Goal: Manage account settings

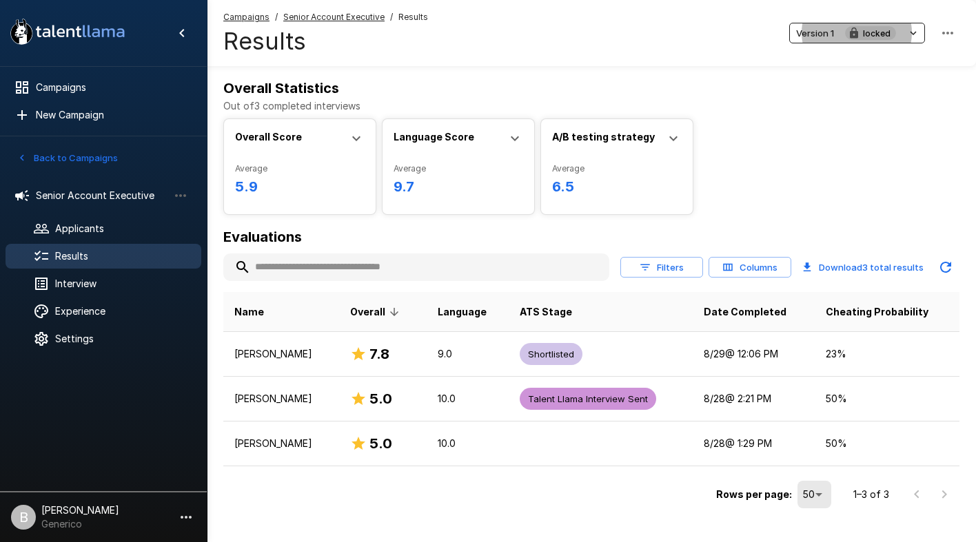
click at [74, 154] on button "Back to Campaigns" at bounding box center [68, 158] width 108 height 21
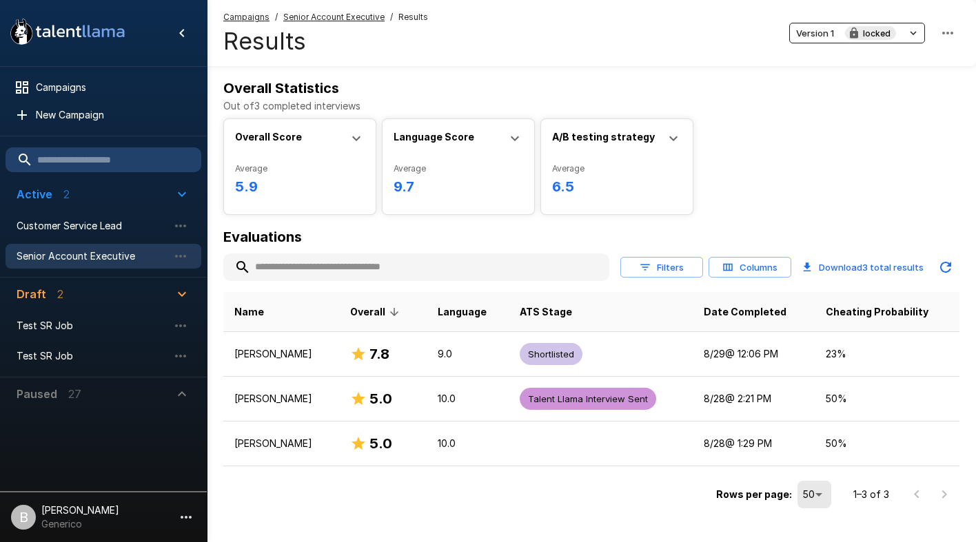
click at [116, 156] on input "text" at bounding box center [104, 160] width 196 height 25
click at [105, 258] on span "Senior Account Executive" at bounding box center [93, 257] width 152 height 14
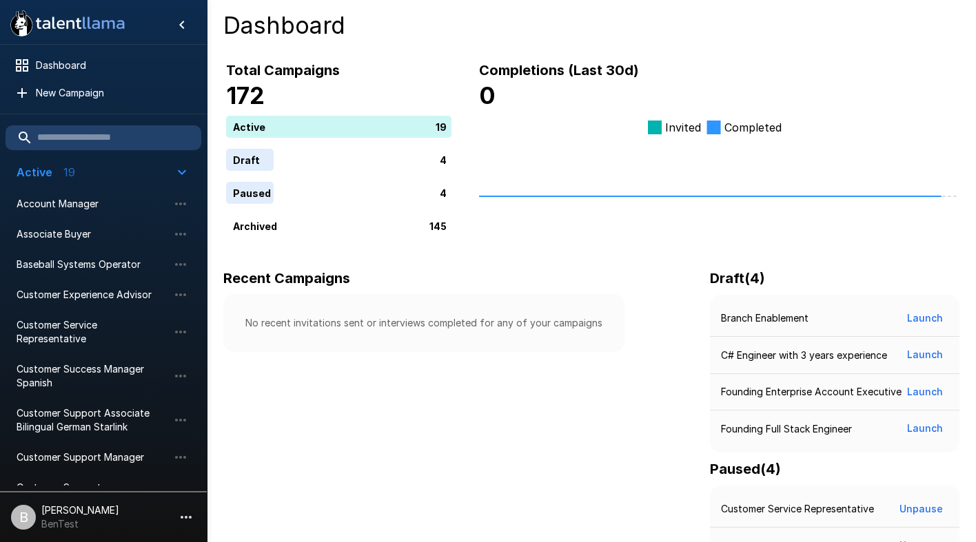
click at [65, 516] on p "Ben Chaikin" at bounding box center [80, 511] width 78 height 14
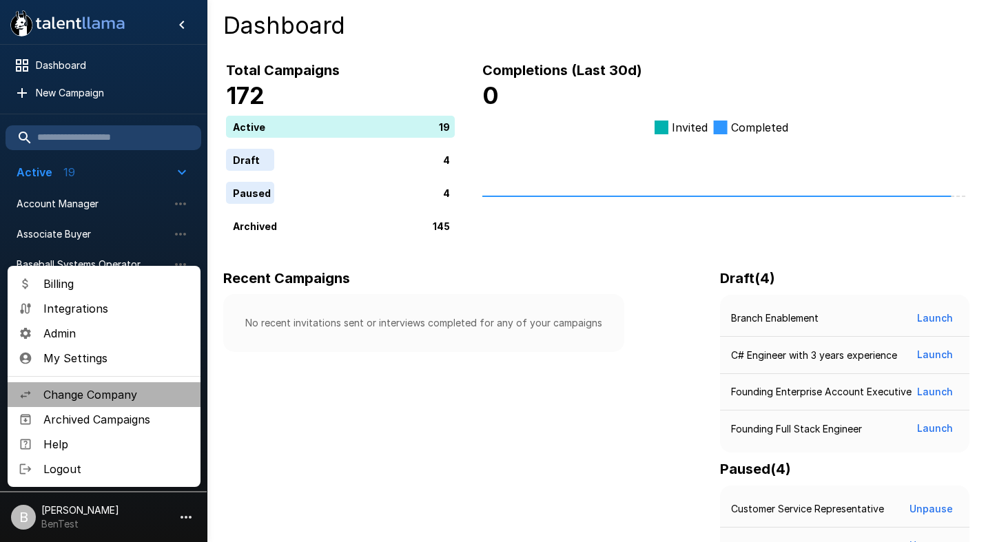
click at [78, 394] on span "Change Company" at bounding box center [116, 395] width 146 height 17
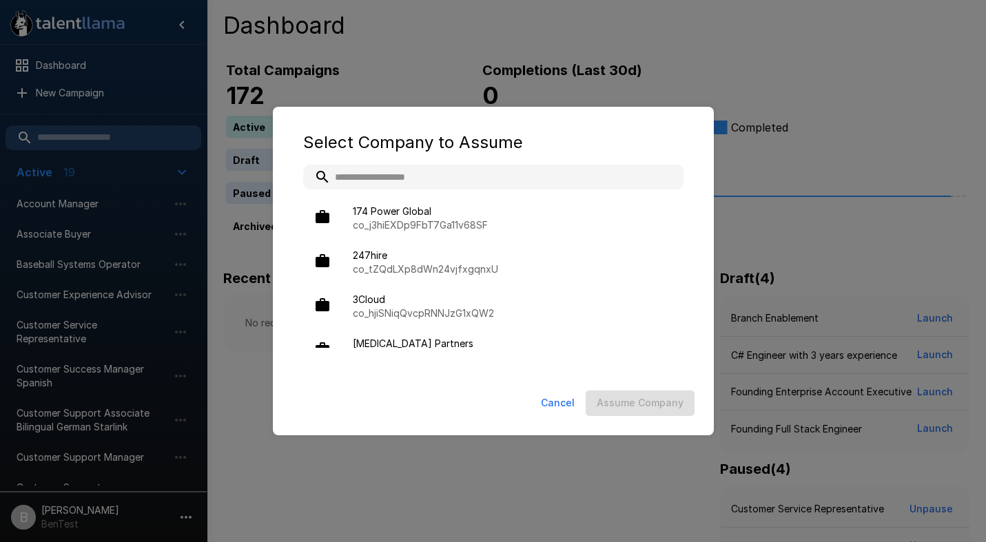
click at [411, 170] on input "text" at bounding box center [493, 177] width 380 height 25
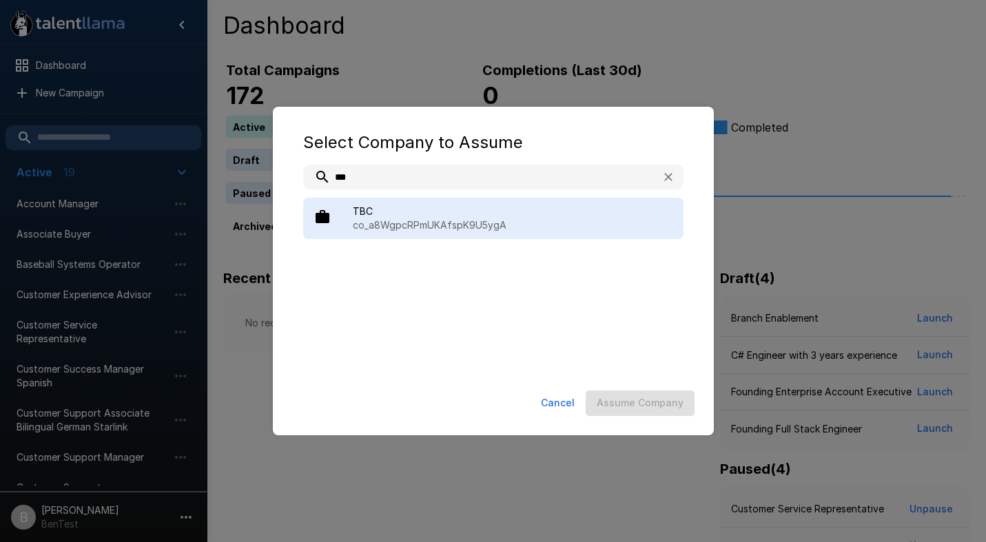
type input "***"
click at [451, 214] on span "TBC" at bounding box center [513, 212] width 320 height 14
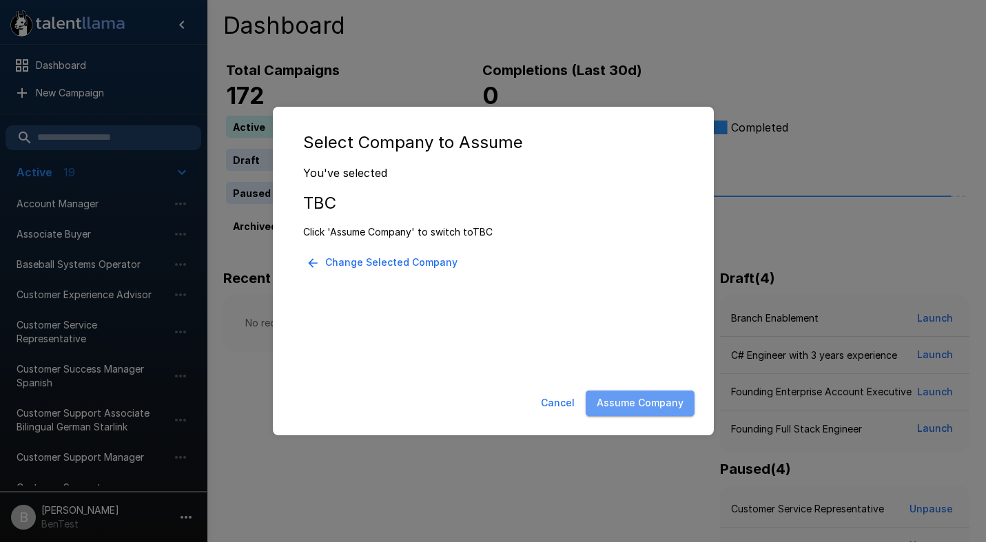
click at [653, 407] on button "Assume Company" at bounding box center [640, 404] width 109 height 26
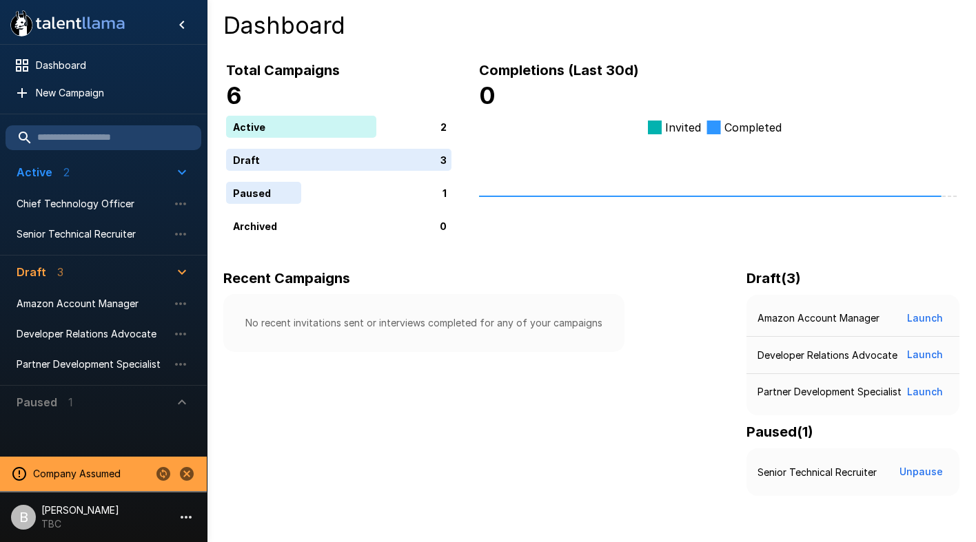
click at [47, 528] on p "TBC" at bounding box center [80, 525] width 78 height 14
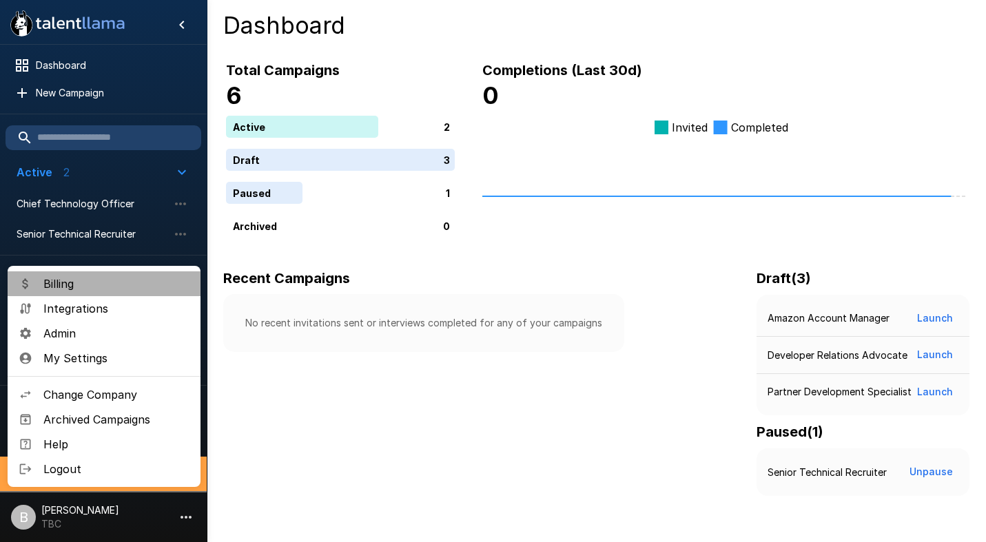
click at [90, 283] on span "Billing" at bounding box center [116, 284] width 146 height 17
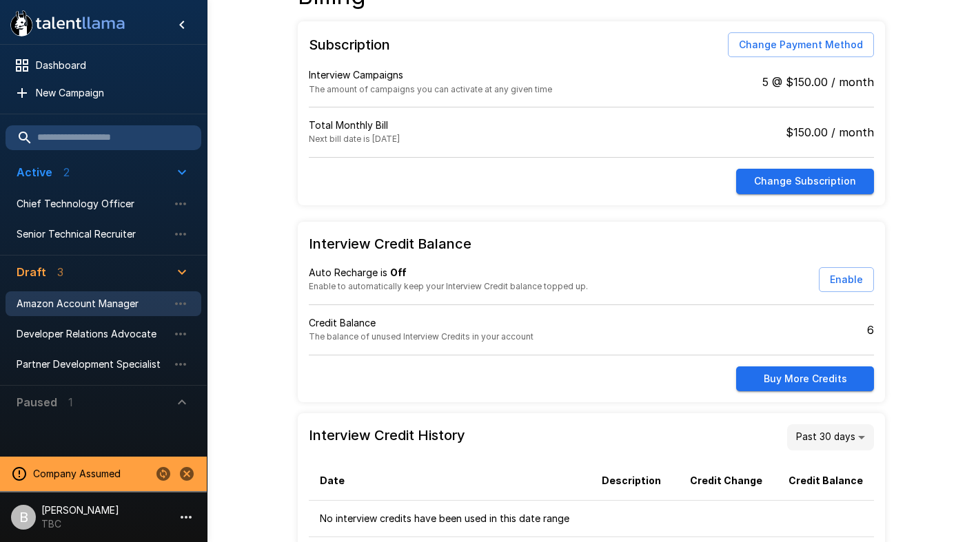
scroll to position [39, 0]
